Goal: Transaction & Acquisition: Book appointment/travel/reservation

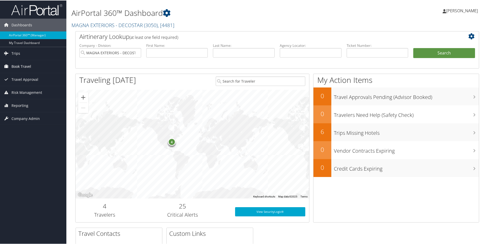
click at [21, 66] on span "Book Travel" at bounding box center [21, 65] width 20 height 13
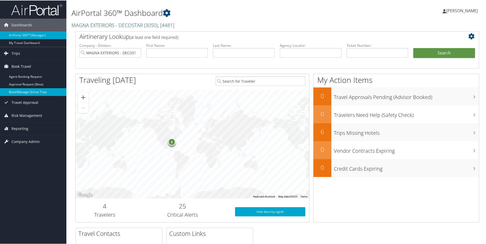
click at [25, 91] on link "Book/Manage Online Trips" at bounding box center [33, 92] width 66 height 8
